Goal: Task Accomplishment & Management: Complete application form

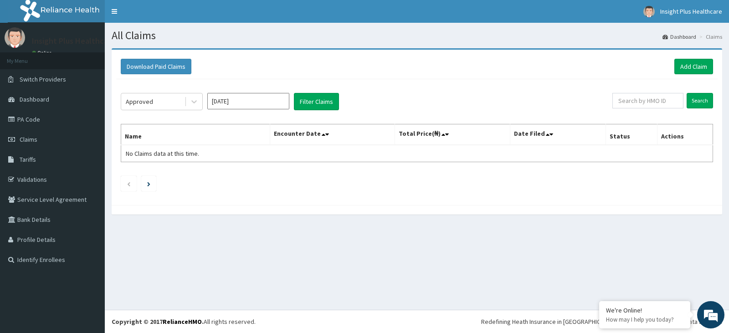
click at [318, 100] on button "Filter Claims" at bounding box center [316, 101] width 45 height 17
click at [155, 104] on div "Approved" at bounding box center [152, 101] width 63 height 15
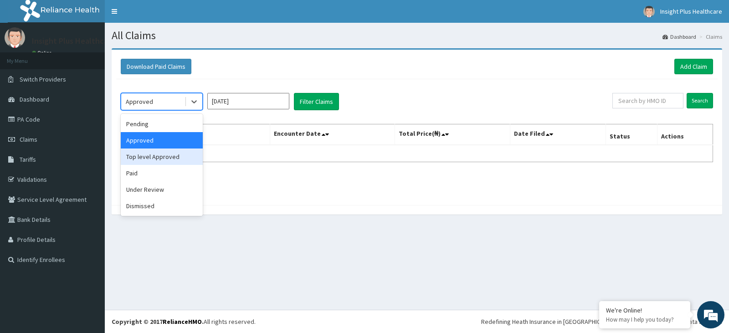
click at [150, 157] on div "Top level Approved" at bounding box center [162, 157] width 82 height 16
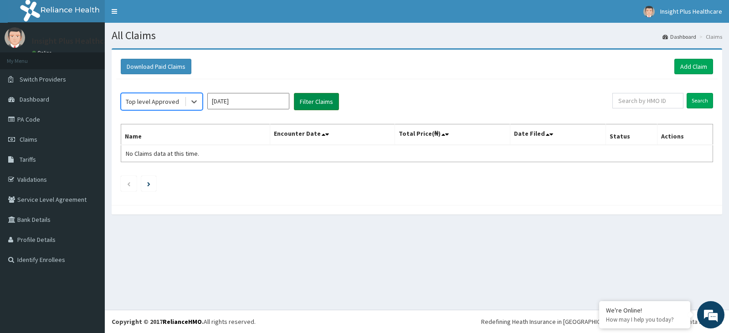
click at [324, 100] on button "Filter Claims" at bounding box center [316, 101] width 45 height 17
click at [152, 103] on div "Top level Approved" at bounding box center [152, 101] width 53 height 9
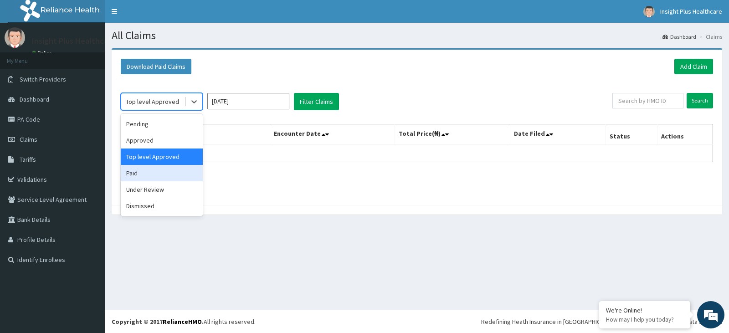
click at [164, 173] on div "Paid" at bounding box center [162, 173] width 82 height 16
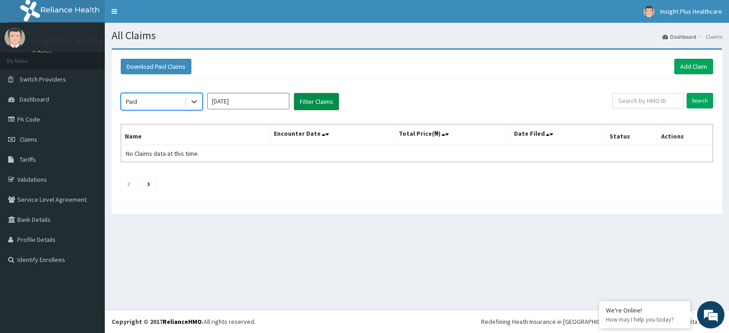
click at [322, 101] on button "Filter Claims" at bounding box center [316, 101] width 45 height 17
click at [175, 103] on div "Paid" at bounding box center [152, 101] width 63 height 15
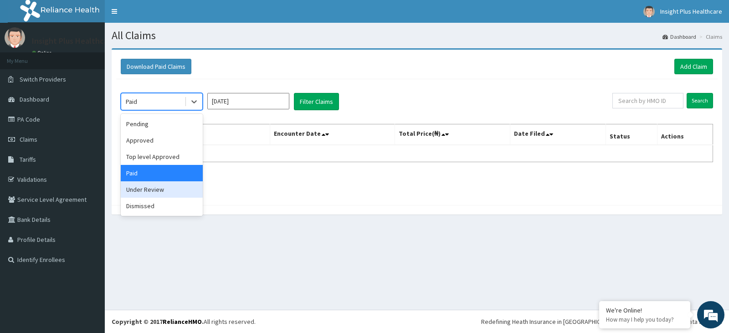
click at [164, 190] on div "Under Review" at bounding box center [162, 189] width 82 height 16
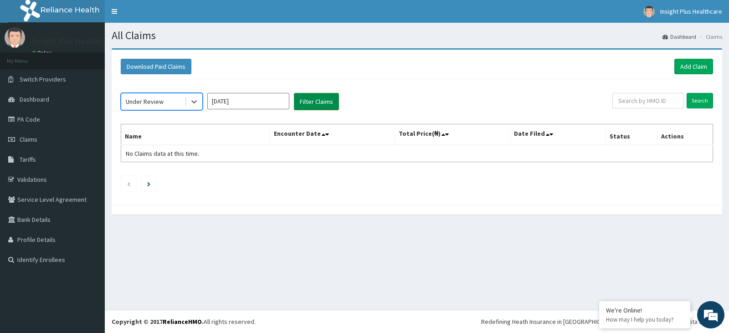
click at [324, 101] on button "Filter Claims" at bounding box center [316, 101] width 45 height 17
click at [38, 136] on link "Claims" at bounding box center [52, 139] width 105 height 20
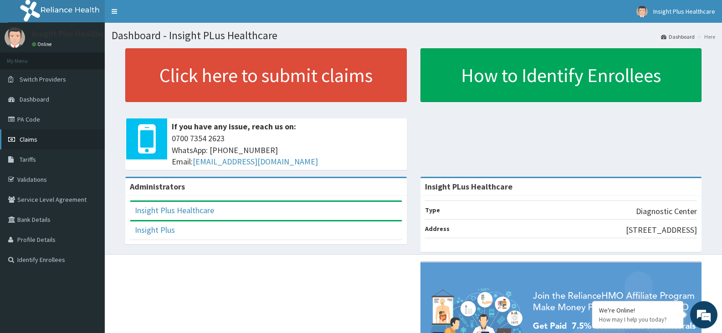
click at [80, 138] on link "Claims" at bounding box center [52, 139] width 105 height 20
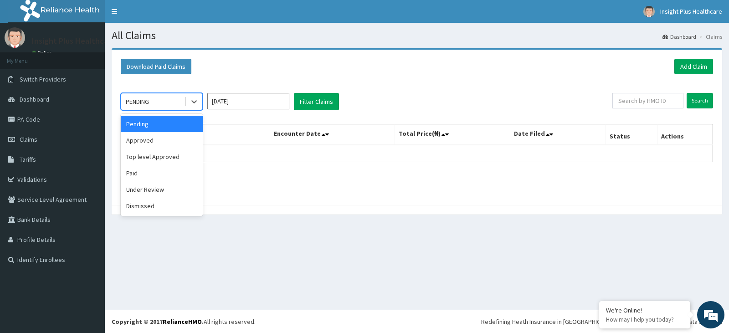
click at [164, 104] on div "PENDING" at bounding box center [152, 101] width 63 height 15
click at [158, 140] on div "Approved" at bounding box center [162, 140] width 82 height 16
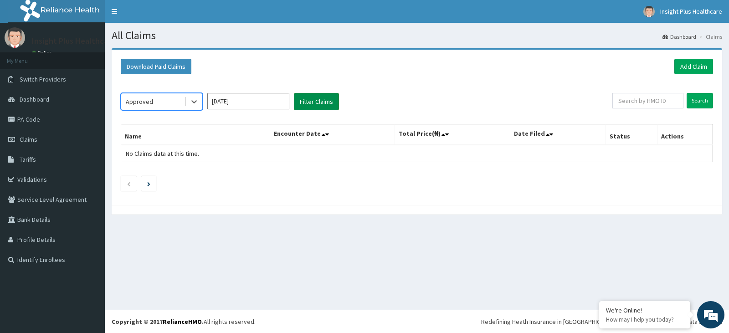
click at [311, 101] on button "Filter Claims" at bounding box center [316, 101] width 45 height 17
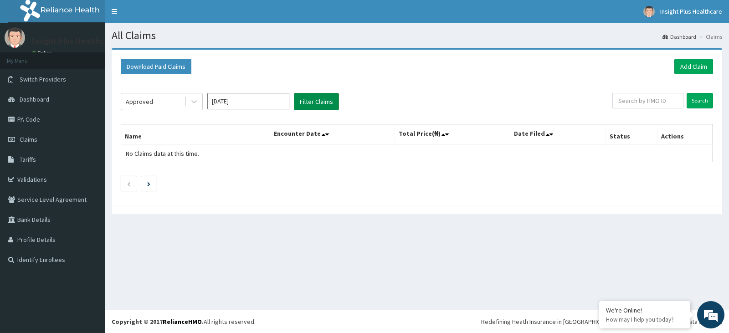
click at [311, 101] on button "Filter Claims" at bounding box center [316, 101] width 45 height 17
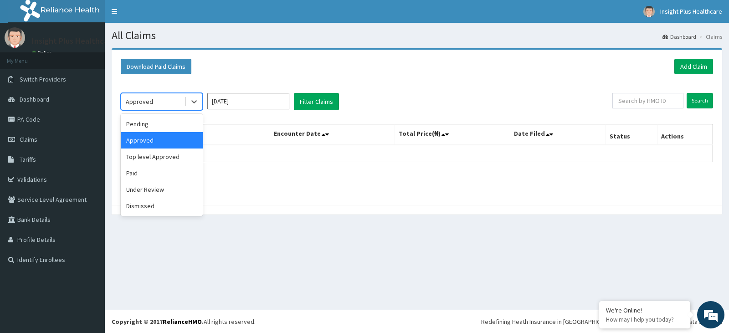
click at [156, 103] on div "Approved" at bounding box center [152, 101] width 63 height 15
click at [154, 157] on div "Top level Approved" at bounding box center [162, 157] width 82 height 16
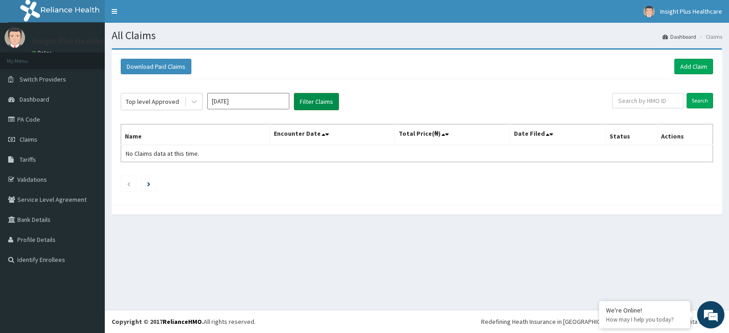
click at [325, 99] on button "Filter Claims" at bounding box center [316, 101] width 45 height 17
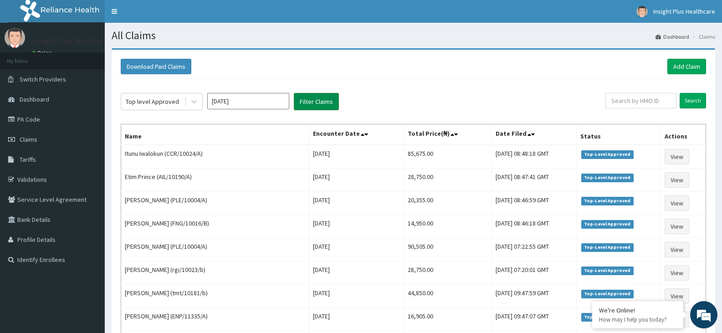
click at [325, 99] on button "Filter Claims" at bounding box center [316, 101] width 45 height 17
click at [696, 64] on link "Add Claim" at bounding box center [687, 66] width 39 height 15
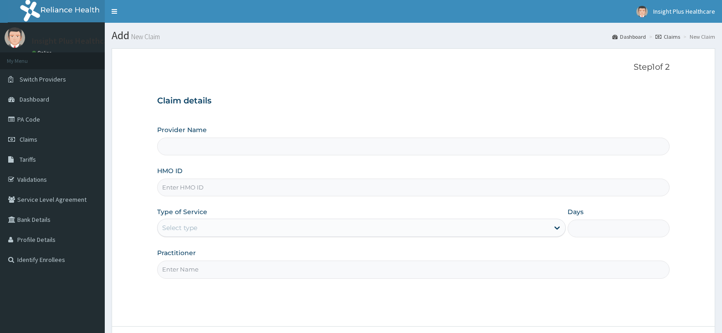
click at [196, 187] on input "HMO ID" at bounding box center [413, 188] width 513 height 18
type input "Insight PLus Healthcare"
paste input "LEF/10023/B"
type input "LEF/10023/B"
click at [196, 225] on div "Select type" at bounding box center [179, 227] width 35 height 9
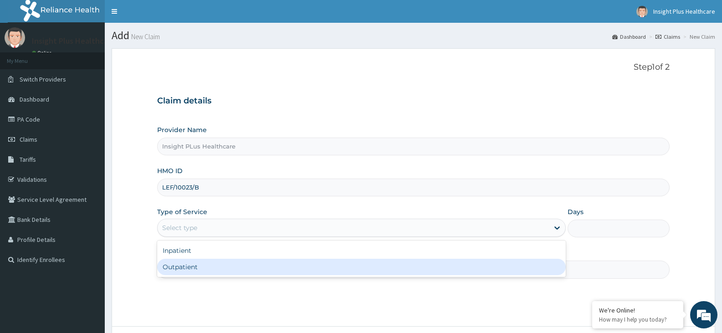
click at [194, 263] on div "Outpatient" at bounding box center [361, 267] width 408 height 16
type input "1"
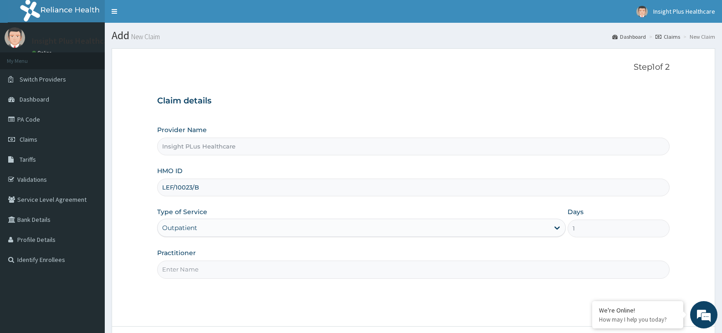
click at [194, 263] on input "Practitioner" at bounding box center [413, 270] width 513 height 18
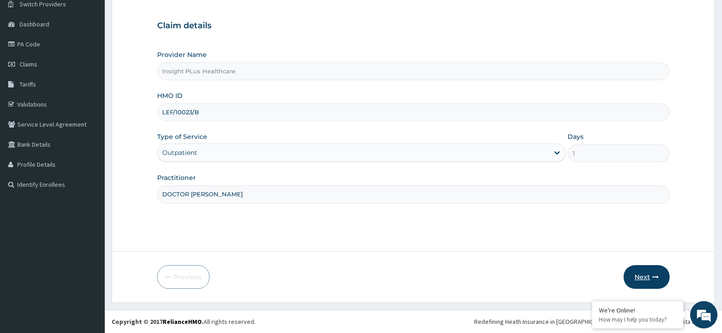
type input "DOCTOR [PERSON_NAME]"
click at [647, 273] on button "Next" at bounding box center [647, 277] width 46 height 24
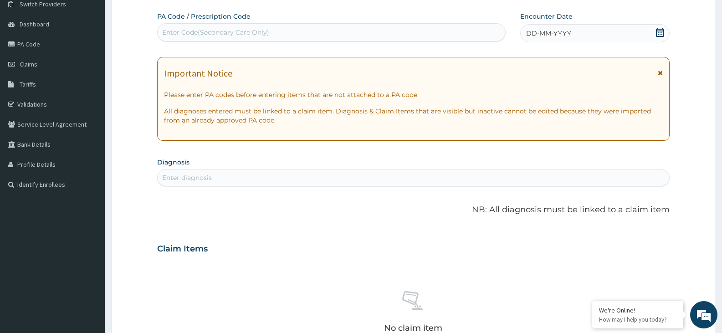
click at [277, 22] on div "PA Code / Prescription Code Enter Code(Secondary Care Only)" at bounding box center [331, 27] width 349 height 30
click at [275, 32] on div "Enter Code(Secondary Care Only)" at bounding box center [332, 32] width 348 height 15
paste input "PA/614E04"
type input "PA/614E04"
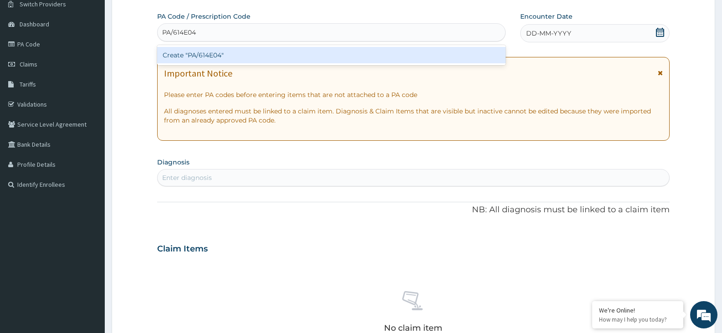
click at [271, 55] on div "Create "PA/614E04"" at bounding box center [331, 55] width 349 height 16
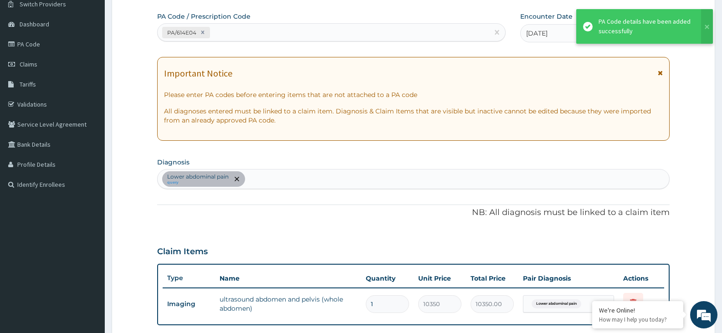
scroll to position [281, 0]
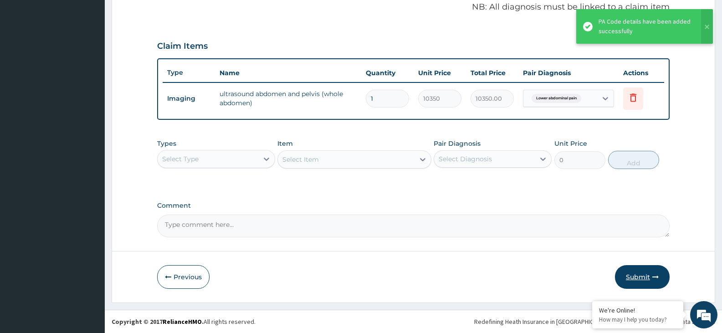
click at [636, 273] on button "Submit" at bounding box center [642, 277] width 55 height 24
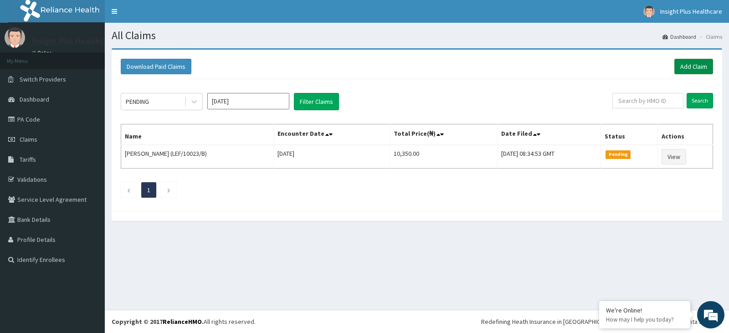
click at [699, 67] on link "Add Claim" at bounding box center [694, 66] width 39 height 15
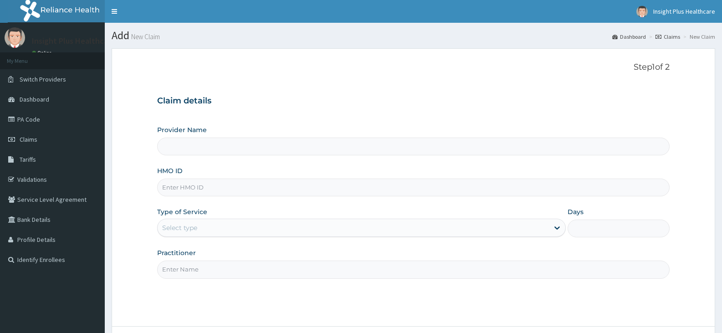
click at [215, 183] on input "HMO ID" at bounding box center [413, 188] width 513 height 18
type input "Insight PLus Healthcare"
paste input "SUU/10009/A"
type input "SUU/10009/A"
click at [204, 231] on div "Select type" at bounding box center [353, 228] width 391 height 15
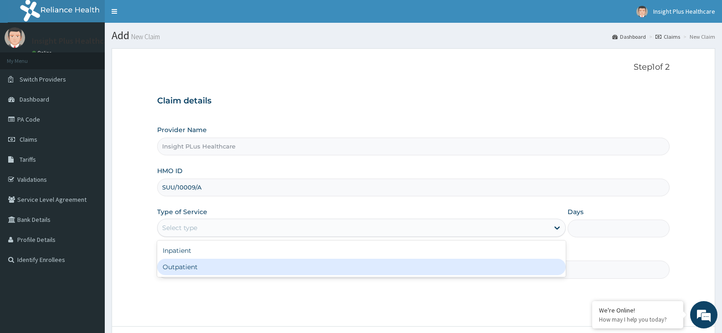
click at [205, 269] on div "Outpatient" at bounding box center [361, 267] width 408 height 16
type input "1"
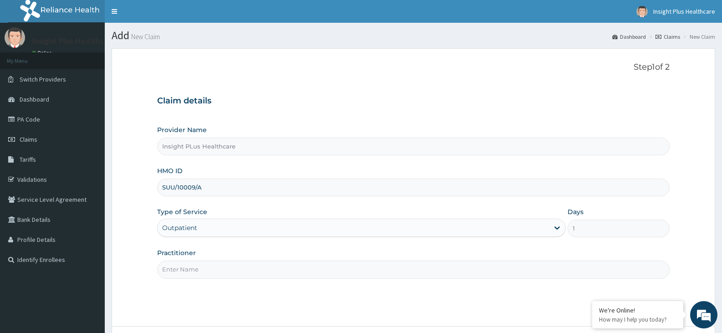
click at [205, 269] on input "Practitioner" at bounding box center [413, 270] width 513 height 18
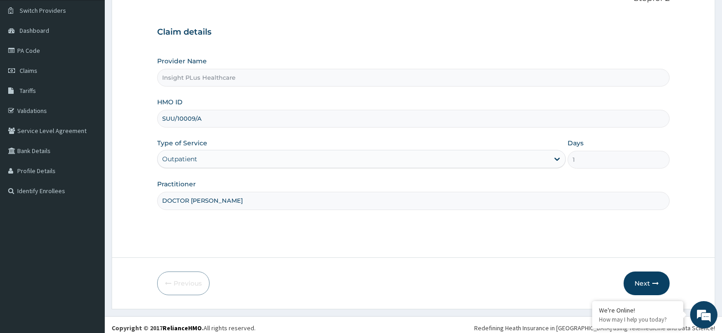
scroll to position [75, 0]
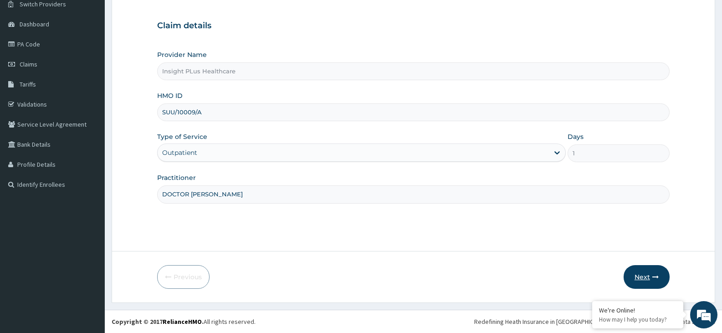
type input "DOCTOR [PERSON_NAME]"
click at [646, 274] on button "Next" at bounding box center [647, 277] width 46 height 24
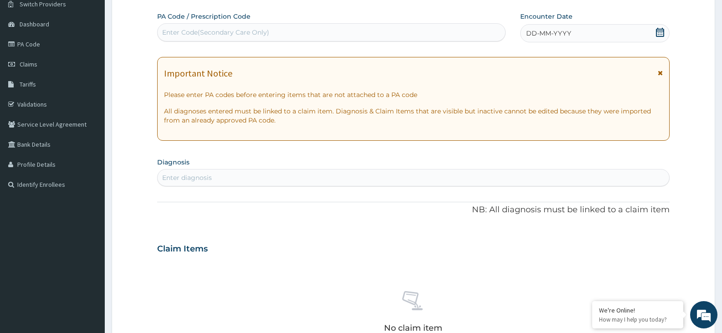
click at [260, 21] on div "PA Code / Prescription Code Enter Code(Secondary Care Only)" at bounding box center [331, 27] width 349 height 30
click at [258, 29] on div "Enter Code(Secondary Care Only)" at bounding box center [215, 32] width 107 height 9
paste input "PA/368291"
type input "PA/368291"
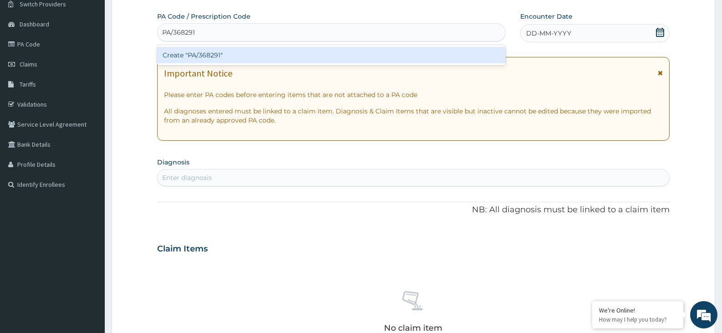
click at [234, 49] on div "Create "PA/368291"" at bounding box center [331, 55] width 349 height 16
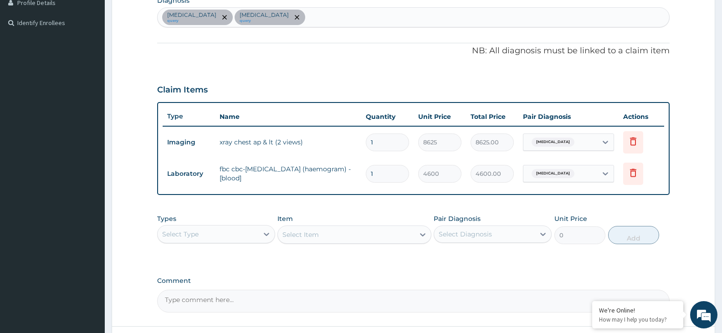
scroll to position [312, 0]
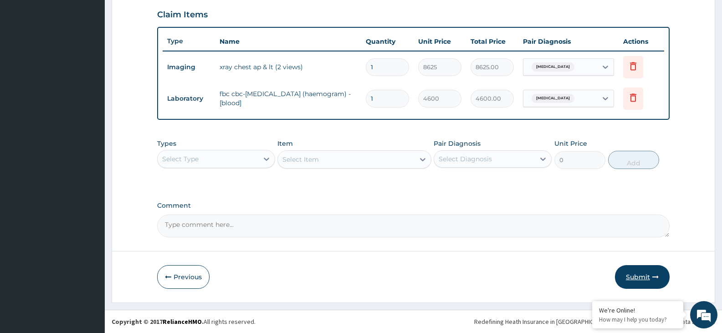
click at [636, 277] on button "Submit" at bounding box center [642, 277] width 55 height 24
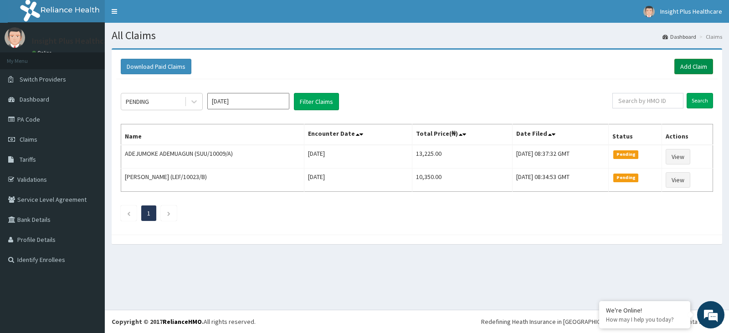
click at [696, 70] on link "Add Claim" at bounding box center [694, 66] width 39 height 15
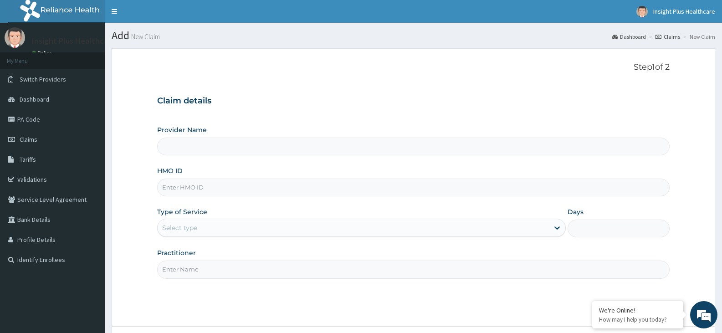
click at [283, 184] on input "HMO ID" at bounding box center [413, 188] width 513 height 18
paste input "GBM/10057/A"
type input "GBM/10057/A"
click at [247, 227] on div "Select type" at bounding box center [353, 228] width 391 height 15
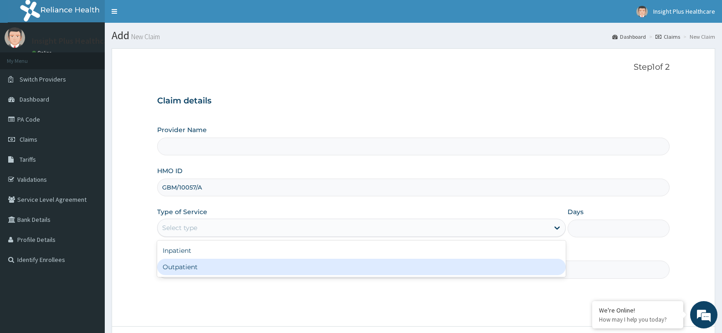
click at [230, 273] on div "Outpatient" at bounding box center [361, 267] width 408 height 16
type input "1"
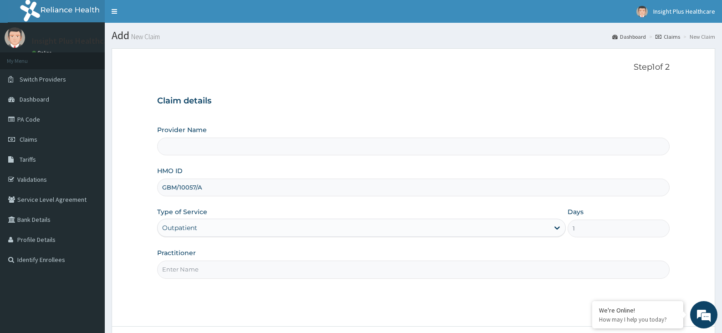
type input "Insight PLus Healthcare"
click at [230, 273] on input "Practitioner" at bounding box center [413, 270] width 513 height 18
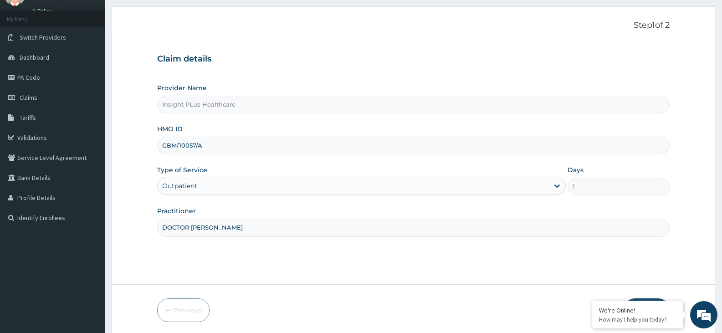
scroll to position [75, 0]
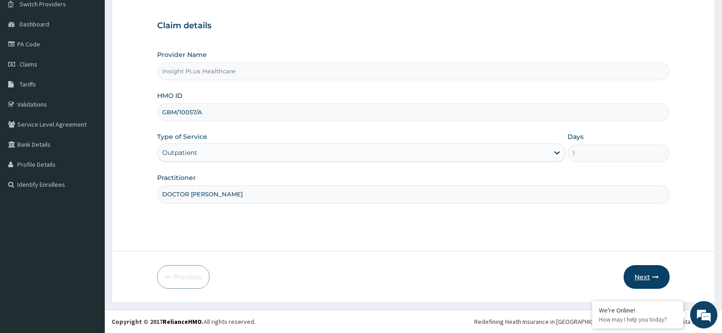
type input "DOCTOR OMOLOLU"
click at [645, 276] on button "Next" at bounding box center [647, 277] width 46 height 24
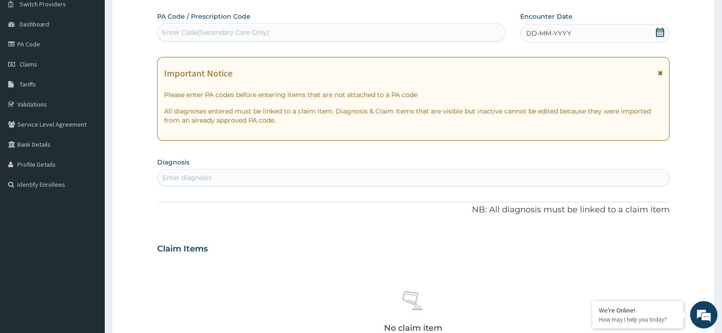
click at [334, 34] on div "Enter Code(Secondary Care Only)" at bounding box center [332, 32] width 348 height 15
paste input "PA/D75506"
type input "PA/D75506"
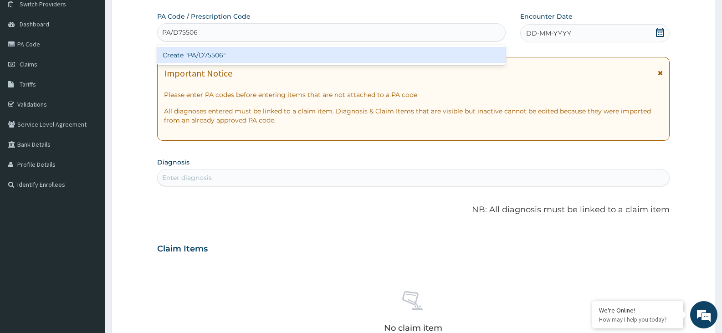
click at [329, 52] on div "Create "PA/D75506"" at bounding box center [331, 55] width 349 height 16
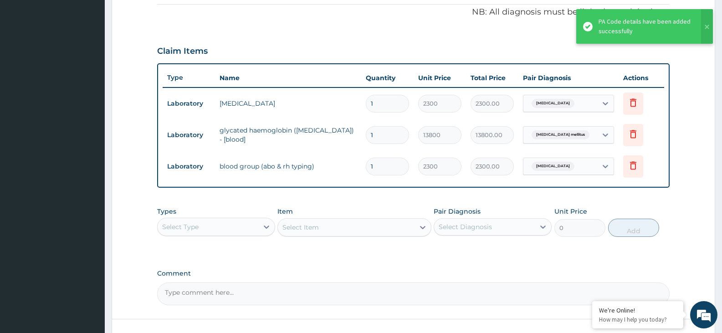
scroll to position [344, 0]
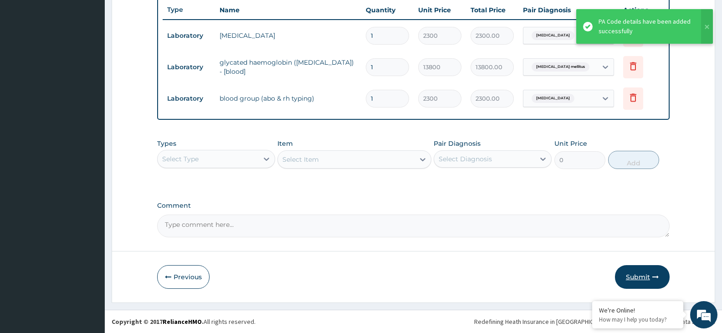
click at [644, 273] on button "Submit" at bounding box center [642, 277] width 55 height 24
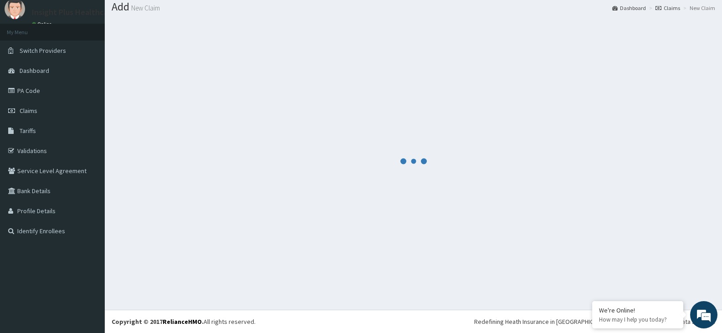
scroll to position [29, 0]
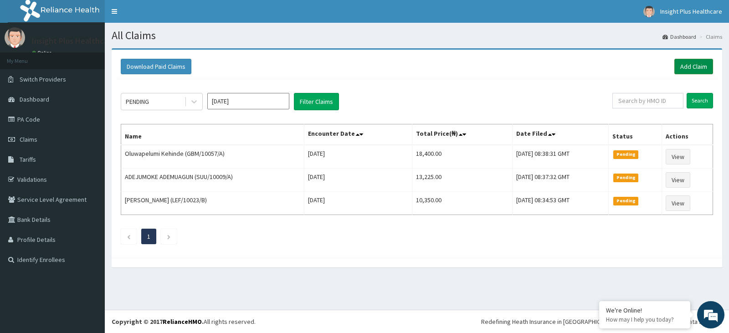
click at [686, 66] on link "Add Claim" at bounding box center [694, 66] width 39 height 15
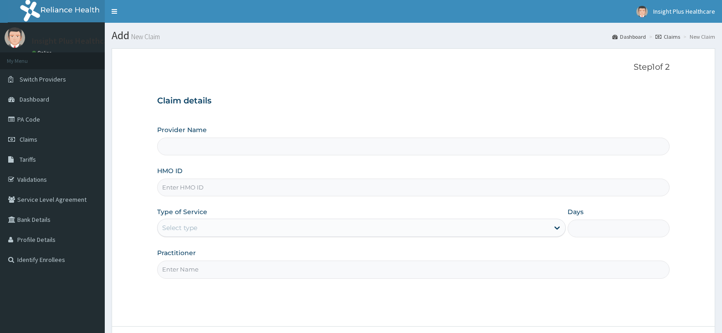
click at [211, 191] on input "HMO ID" at bounding box center [413, 188] width 513 height 18
type input "Insight PLus Healthcare"
paste input "OKB/11480/A"
type input "OKB/11480/A"
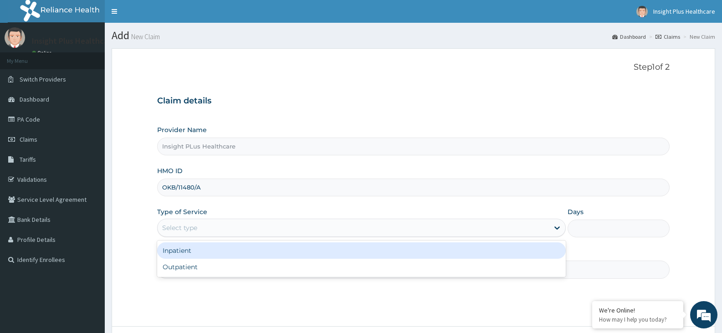
click at [190, 234] on div "Select type" at bounding box center [353, 228] width 391 height 15
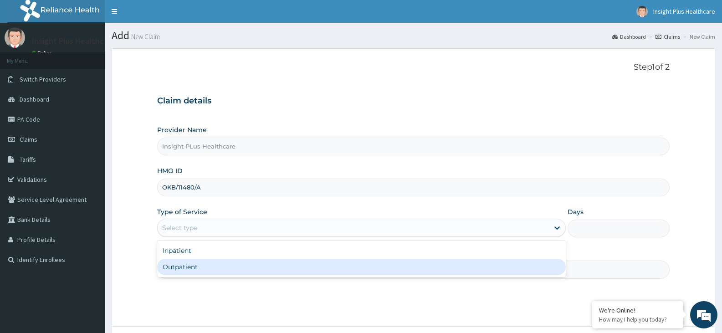
click at [193, 266] on div "Outpatient" at bounding box center [361, 267] width 408 height 16
type input "1"
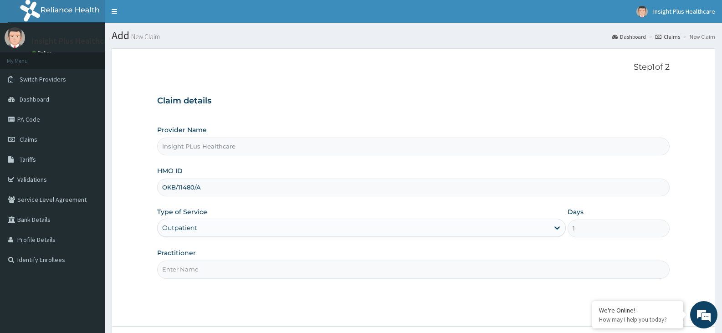
click at [193, 266] on input "Practitioner" at bounding box center [413, 270] width 513 height 18
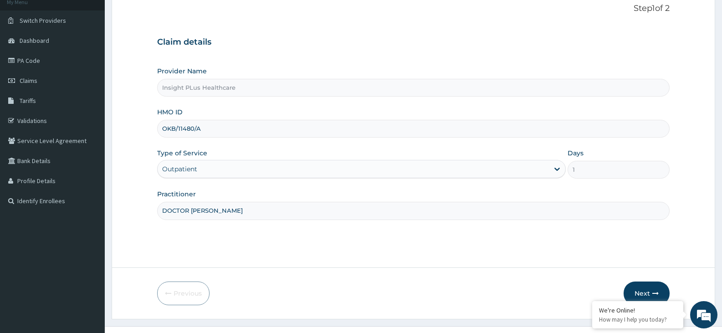
scroll to position [75, 0]
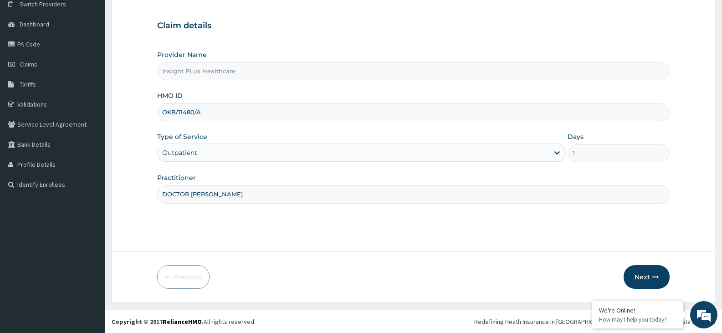
type input "DOCTOR OMOLOLU"
click at [650, 272] on button "Next" at bounding box center [647, 277] width 46 height 24
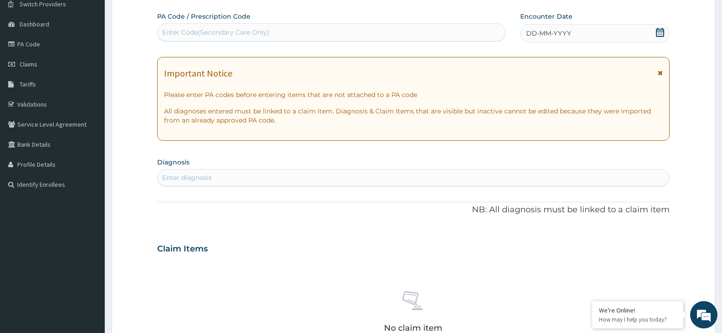
click at [322, 36] on div "Enter Code(Secondary Care Only)" at bounding box center [332, 32] width 348 height 15
paste input "PA/4C1B37"
type input "PA/4C1B37"
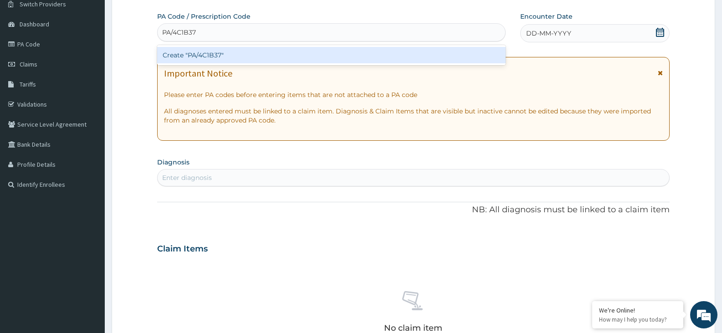
click at [324, 55] on div "Create "PA/4C1B37"" at bounding box center [331, 55] width 349 height 16
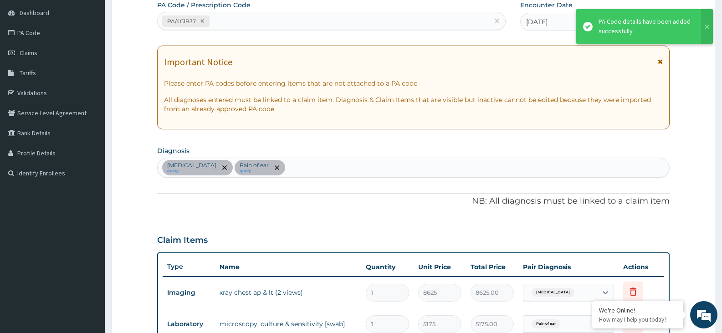
scroll to position [312, 0]
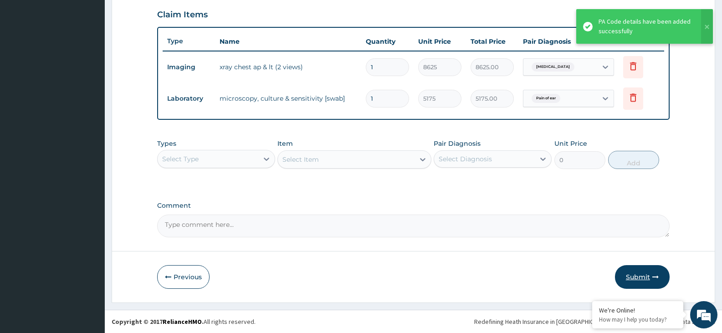
click at [642, 276] on button "Submit" at bounding box center [642, 277] width 55 height 24
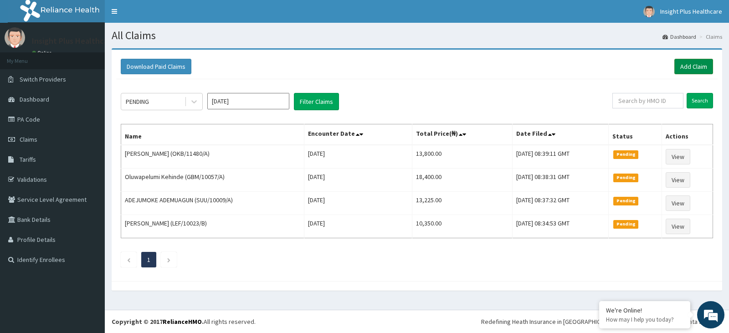
click at [691, 67] on link "Add Claim" at bounding box center [694, 66] width 39 height 15
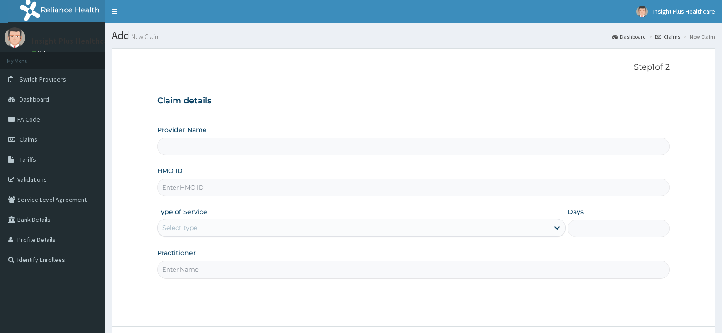
type input "Insight PLus Healthcare"
click at [215, 196] on input "HMO ID" at bounding box center [413, 188] width 513 height 18
paste input "OKB/11480/A"
type input "OKB/11480/A"
click at [211, 225] on div "Select type" at bounding box center [353, 228] width 391 height 15
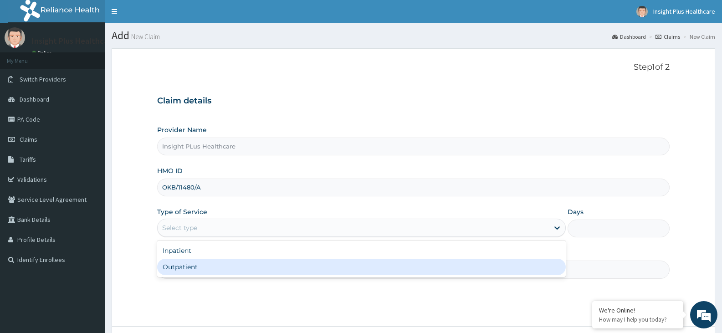
click at [194, 274] on div "Outpatient" at bounding box center [361, 267] width 408 height 16
type input "1"
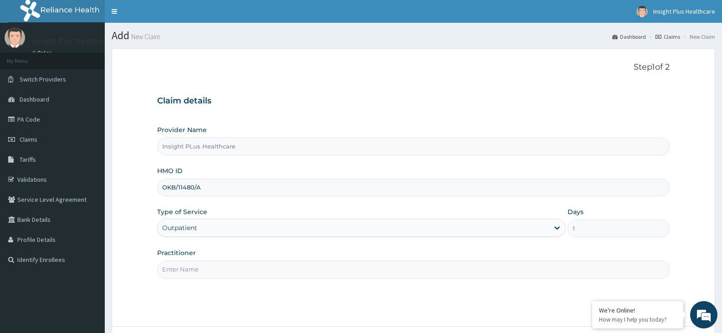
click at [194, 274] on input "Practitioner" at bounding box center [413, 270] width 513 height 18
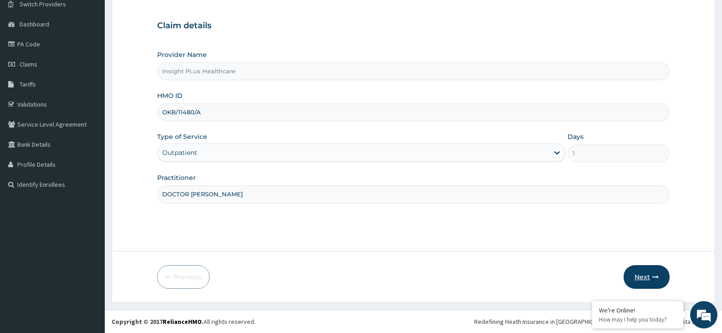
type input "DOCTOR OMOLOLU"
click at [653, 274] on icon "button" at bounding box center [656, 277] width 6 height 6
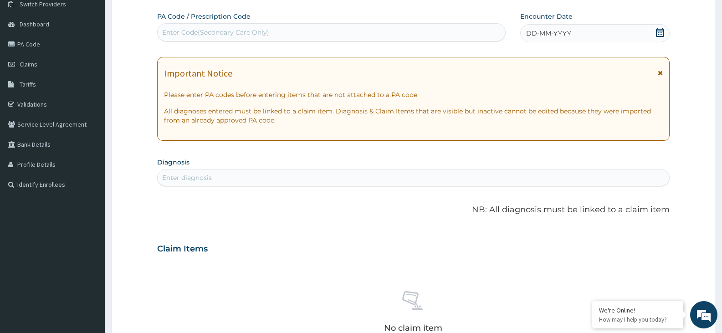
click at [382, 23] on div "PA Code / Prescription Code Enter Code(Secondary Care Only)" at bounding box center [331, 27] width 349 height 30
click at [380, 31] on div "Enter Code(Secondary Care Only)" at bounding box center [332, 32] width 348 height 15
paste input "PA/9D2162"
type input "PA/9D2162"
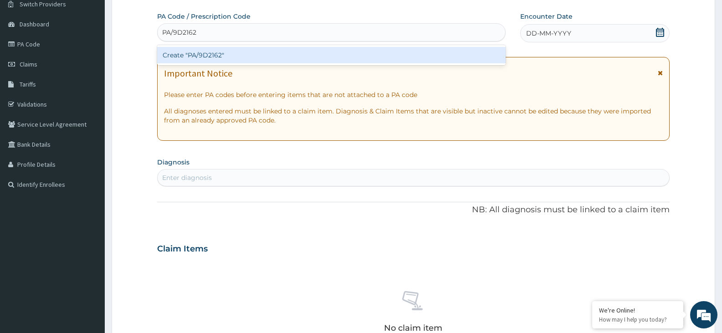
click at [379, 55] on div "Create "PA/9D2162"" at bounding box center [331, 55] width 349 height 16
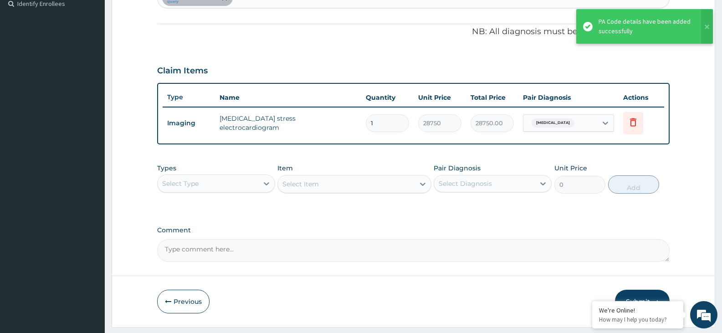
scroll to position [281, 0]
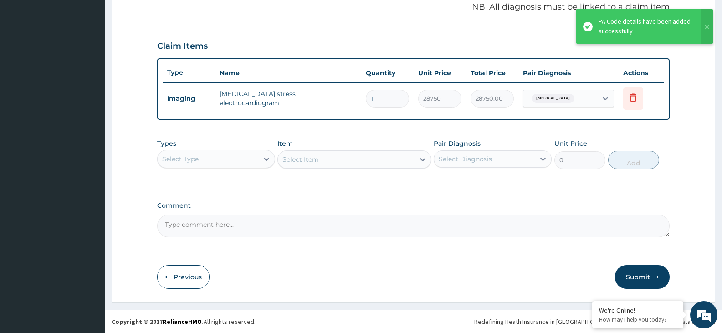
click at [641, 269] on button "Submit" at bounding box center [642, 277] width 55 height 24
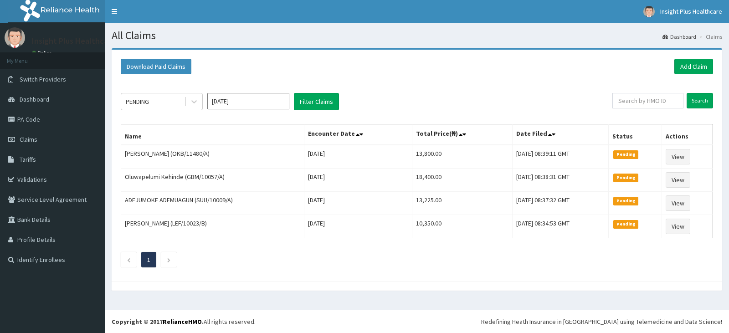
click at [729, 241] on div "All Claims Dashboard Claims Download Paid Claims Add Claim × Note you can only …" at bounding box center [417, 166] width 624 height 287
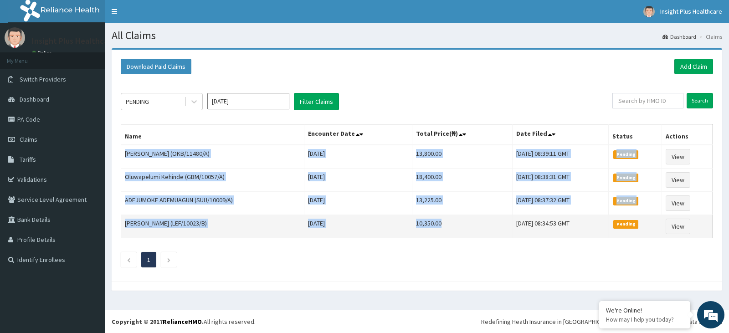
drag, startPoint x: 126, startPoint y: 155, endPoint x: 427, endPoint y: 222, distance: 308.1
click at [427, 222] on tbody "[PERSON_NAME] (OKB/11480/A) [DATE] 13,800.00 [DATE] 08:39:11 GMT Pending View […" at bounding box center [417, 191] width 592 height 93
copy tbody "[PERSON_NAME] (OKB/11480/A) [DATE] 13,800.00 [DATE] 08:39:11 GMT Pending View […"
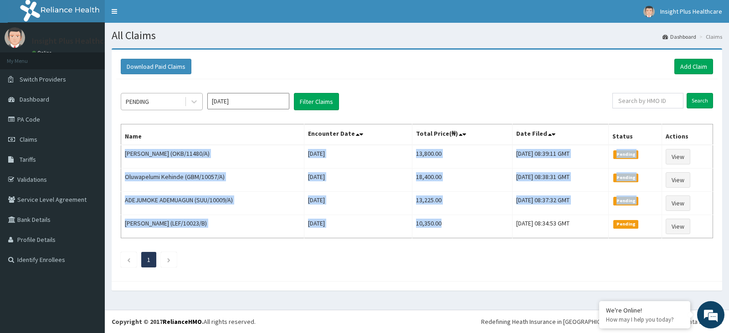
click at [165, 105] on div "PENDING" at bounding box center [152, 101] width 63 height 15
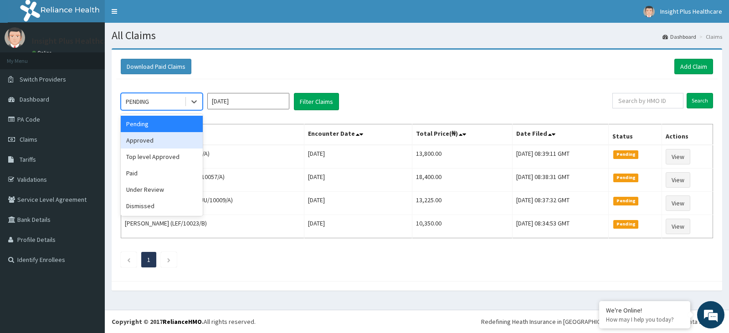
click at [160, 135] on div "Approved" at bounding box center [162, 140] width 82 height 16
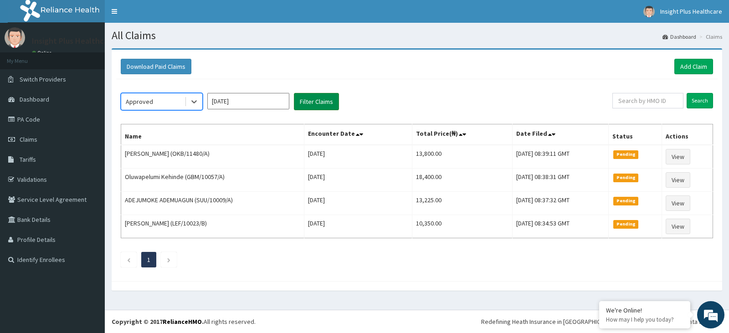
click at [324, 98] on button "Filter Claims" at bounding box center [316, 101] width 45 height 17
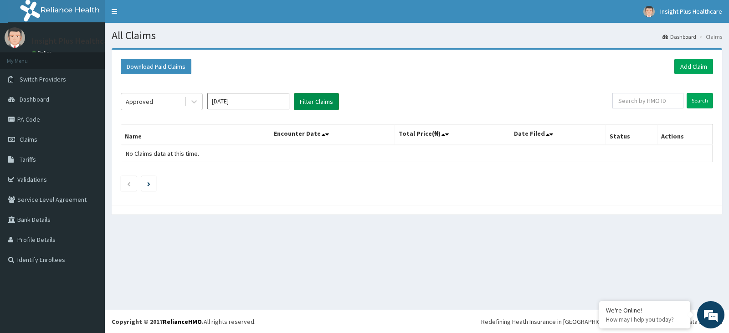
click at [324, 98] on button "Filter Claims" at bounding box center [316, 101] width 45 height 17
click at [155, 103] on div "Approved" at bounding box center [152, 101] width 63 height 15
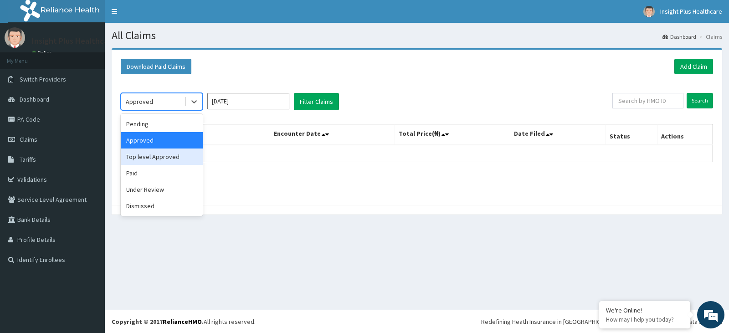
click at [153, 157] on div "Top level Approved" at bounding box center [162, 157] width 82 height 16
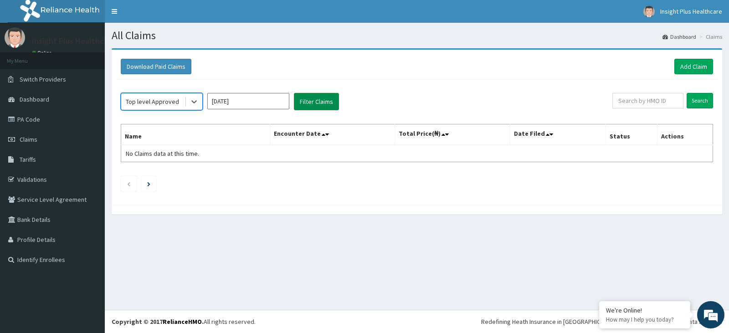
click at [322, 98] on button "Filter Claims" at bounding box center [316, 101] width 45 height 17
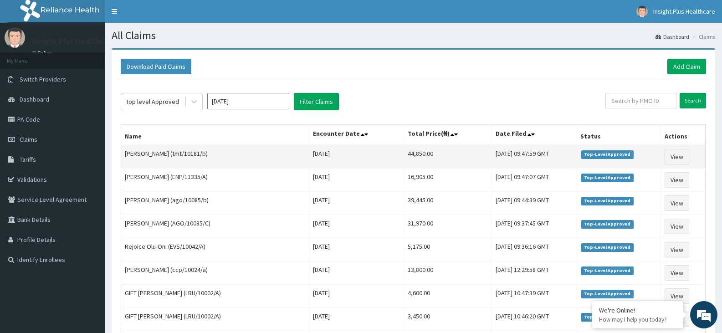
click at [124, 154] on td "[PERSON_NAME] (tmt/10181/b)" at bounding box center [215, 157] width 188 height 24
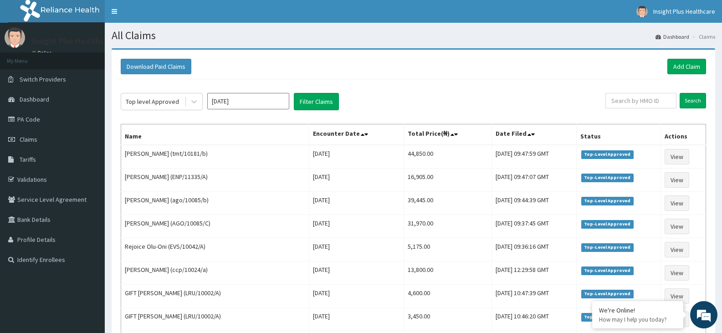
scroll to position [136, 0]
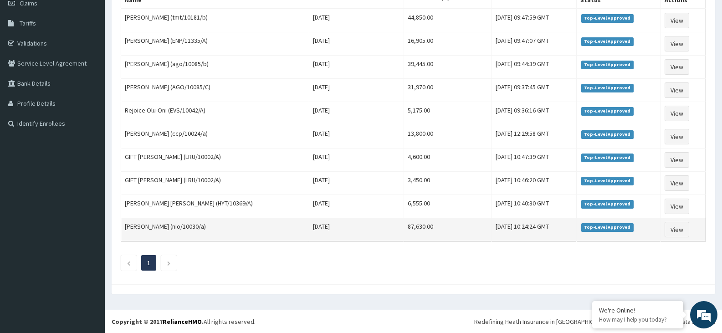
drag, startPoint x: 126, startPoint y: 154, endPoint x: 552, endPoint y: 225, distance: 432.0
click at [552, 225] on tbody "[PERSON_NAME] (tmt/10181/b) [DATE] 44,850.00 [DATE] 09:47:59 GMT Top-Level Appr…" at bounding box center [413, 125] width 585 height 233
copy tbody "[PERSON_NAME] (tmt/10181/b) [DATE] 44,850.00 [DATE] 09:47:59 GMT Top-Level Appr…"
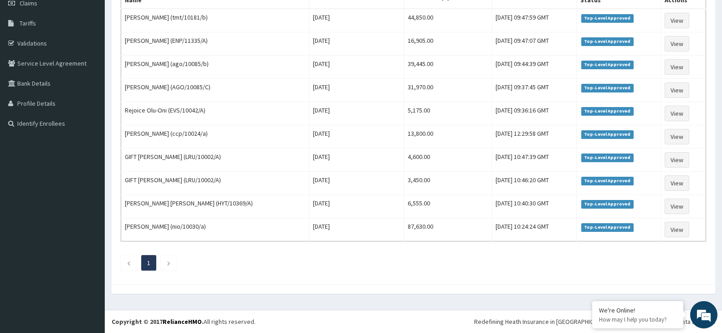
scroll to position [0, 0]
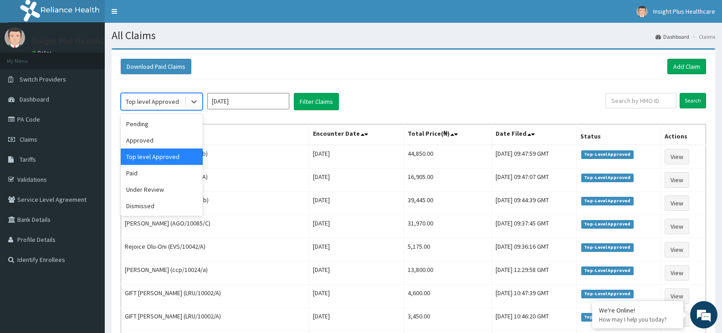
click at [138, 94] on div "Top level Approved" at bounding box center [152, 101] width 63 height 15
click at [156, 176] on div "Paid" at bounding box center [162, 173] width 82 height 16
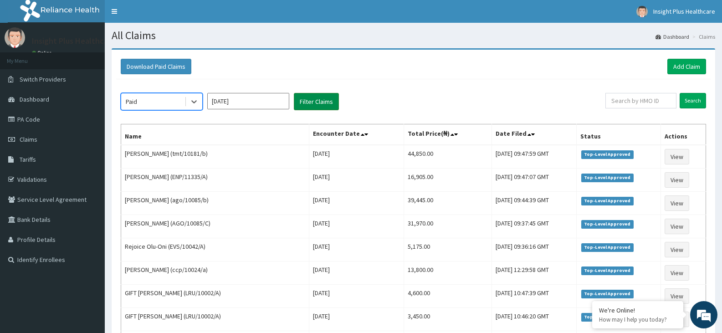
click at [314, 98] on button "Filter Claims" at bounding box center [316, 101] width 45 height 17
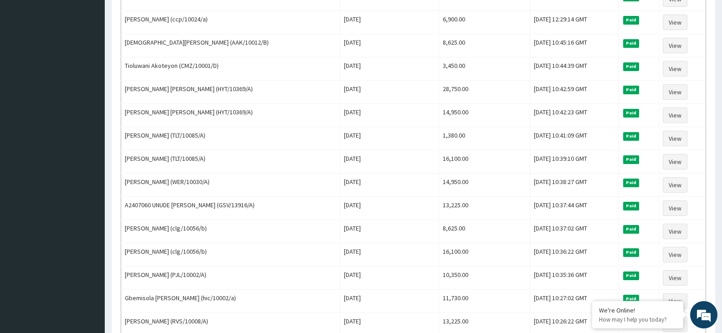
scroll to position [764, 0]
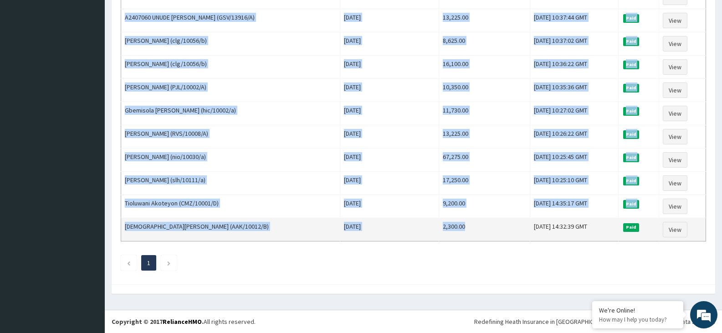
drag, startPoint x: 124, startPoint y: 154, endPoint x: 473, endPoint y: 229, distance: 356.3
copy tbody "Lorem Ipsumdol (SIT/18614/A) Con Adi 96 9892 64,069.01 Eli, 50 Sed 1959 03:22:6…"
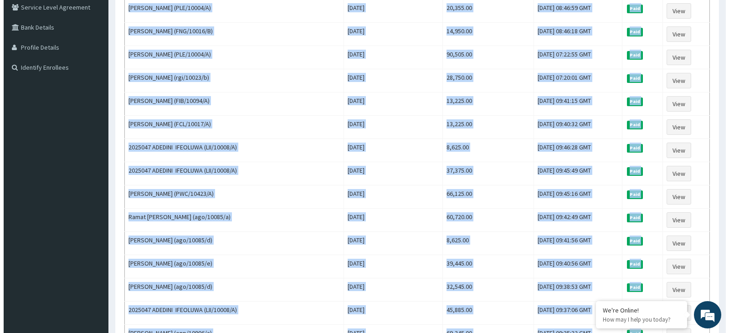
scroll to position [0, 0]
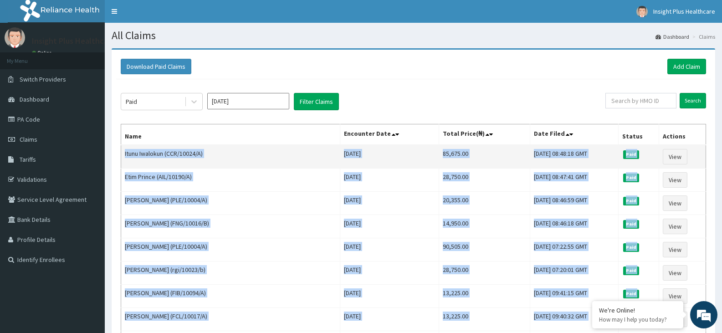
click at [439, 167] on td "85,675.00" at bounding box center [485, 157] width 92 height 24
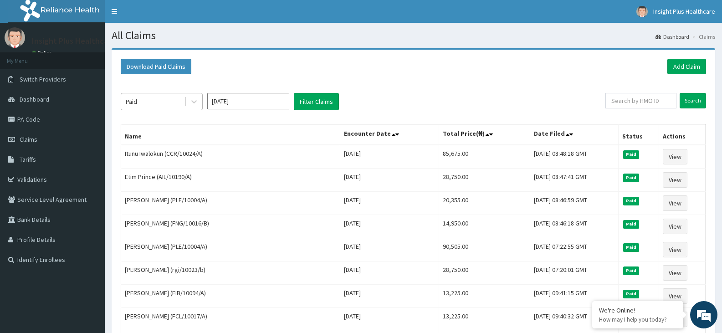
click at [153, 103] on div "Paid" at bounding box center [152, 101] width 63 height 15
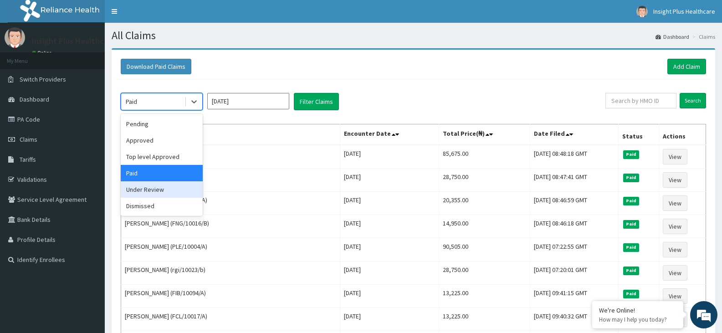
click at [163, 186] on div "Under Review" at bounding box center [162, 189] width 82 height 16
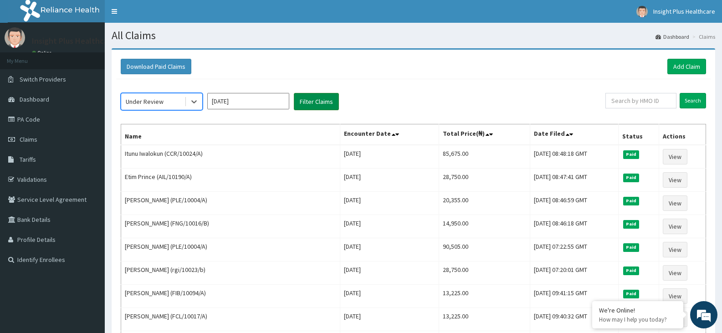
click at [314, 100] on button "Filter Claims" at bounding box center [316, 101] width 45 height 17
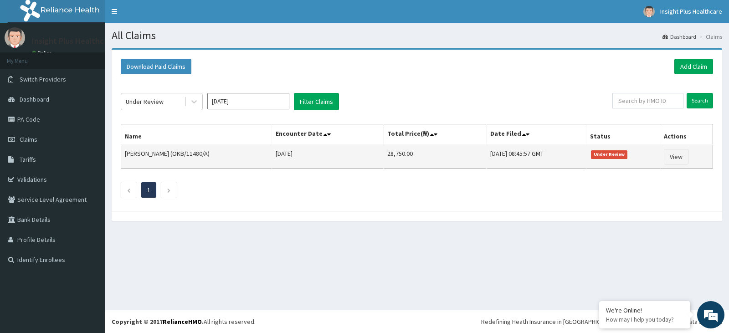
drag, startPoint x: 126, startPoint y: 155, endPoint x: 556, endPoint y: 152, distance: 429.8
click at [556, 152] on tr "[PERSON_NAME] (OKB/11480/A) [DATE] 28,750.00 [DATE] 08:45:57 GMT Under Review V…" at bounding box center [417, 157] width 592 height 24
copy tr "[PERSON_NAME] (OKB/11480/A) [DATE] 28,750.00 [DATE] 08:45:57 GMT"
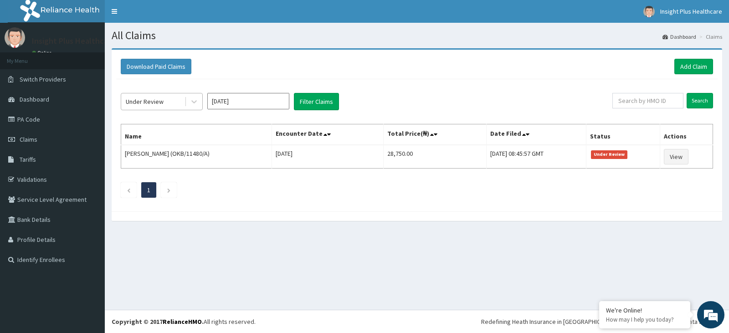
click at [151, 100] on div "Under Review" at bounding box center [145, 101] width 38 height 9
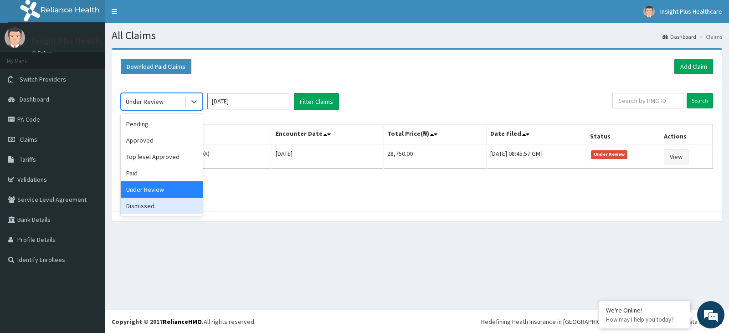
click at [150, 198] on div "Dismissed" at bounding box center [162, 206] width 82 height 16
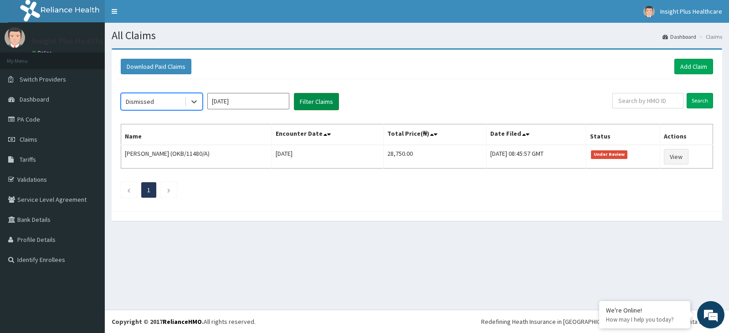
click at [315, 98] on button "Filter Claims" at bounding box center [316, 101] width 45 height 17
